Goal: Go to known website: Access a specific website the user already knows

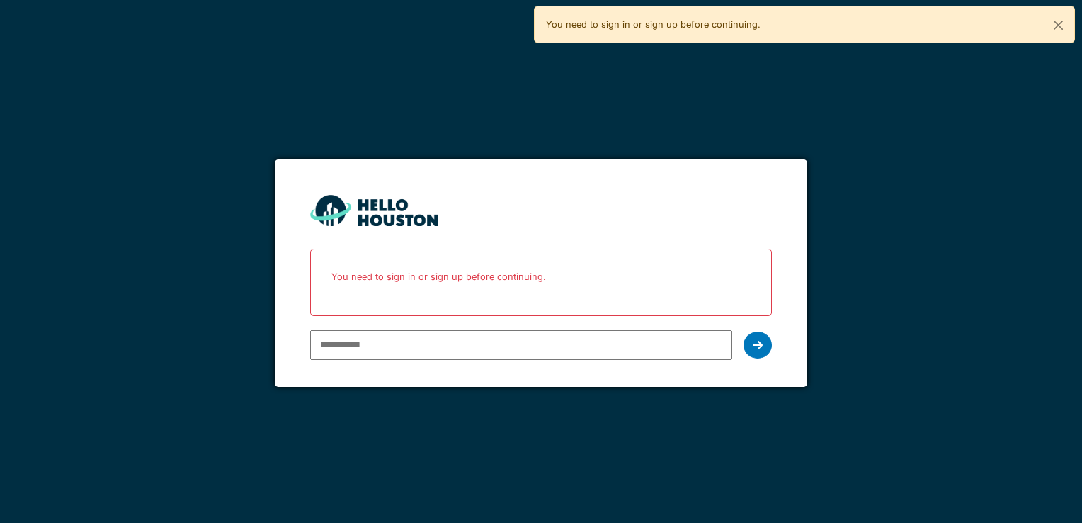
type input "**********"
click at [751, 344] on div at bounding box center [758, 345] width 28 height 27
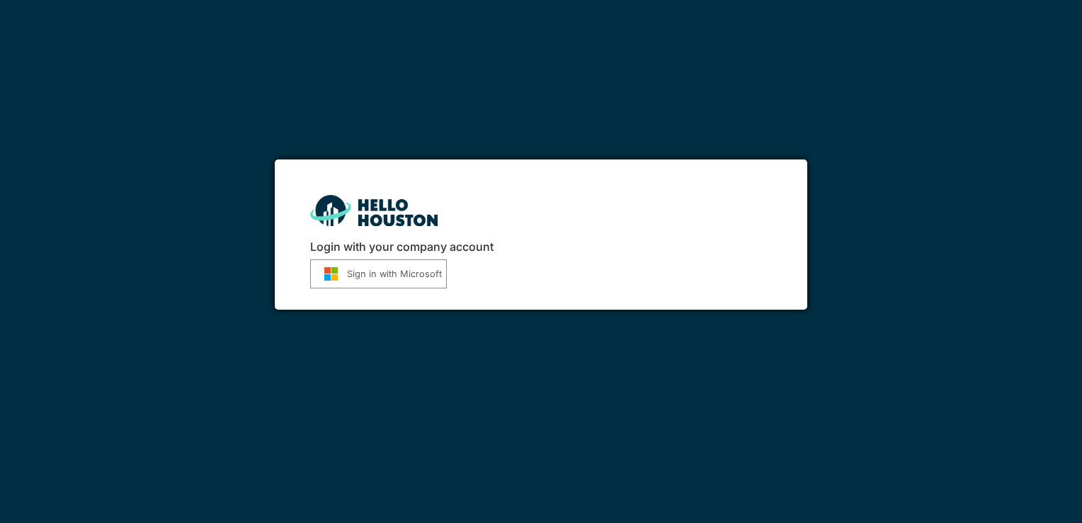
click at [416, 280] on button "Sign in with Microsoft" at bounding box center [378, 273] width 137 height 29
